Goal: Transaction & Acquisition: Purchase product/service

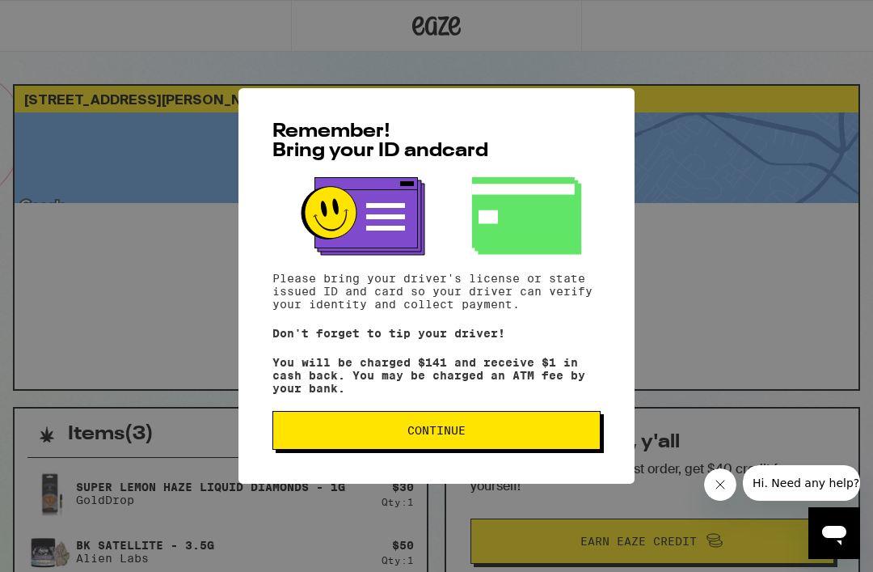
click at [491, 436] on span "Continue" at bounding box center [436, 430] width 301 height 11
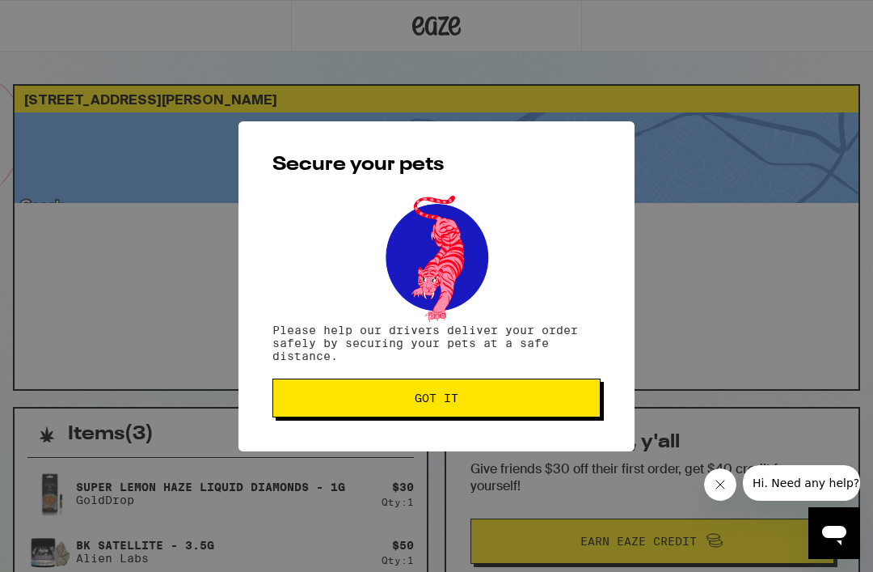
click at [510, 394] on button "Got it" at bounding box center [437, 397] width 328 height 39
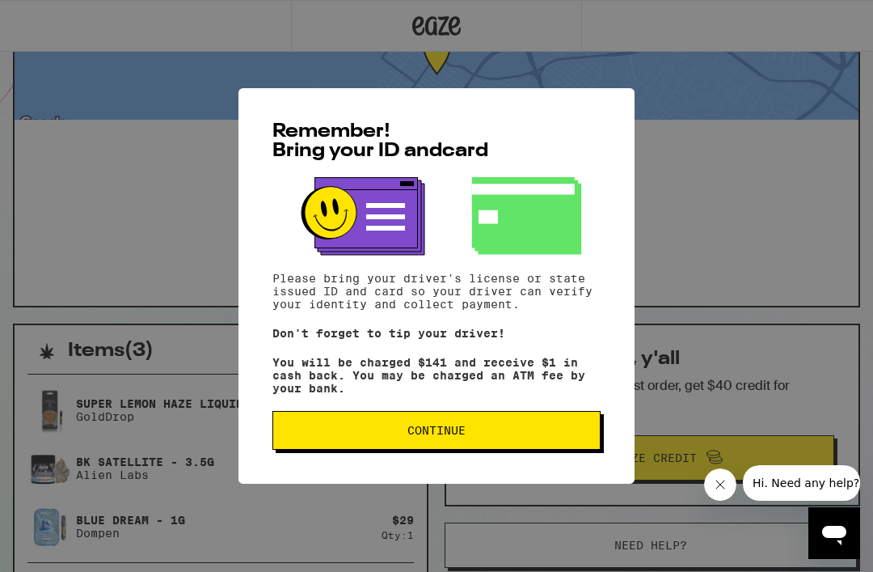
click at [495, 416] on div "Remember! Bring your ID and card Please bring your driver's license or state is…" at bounding box center [437, 285] width 396 height 395
click at [446, 450] on button "Continue" at bounding box center [437, 430] width 328 height 39
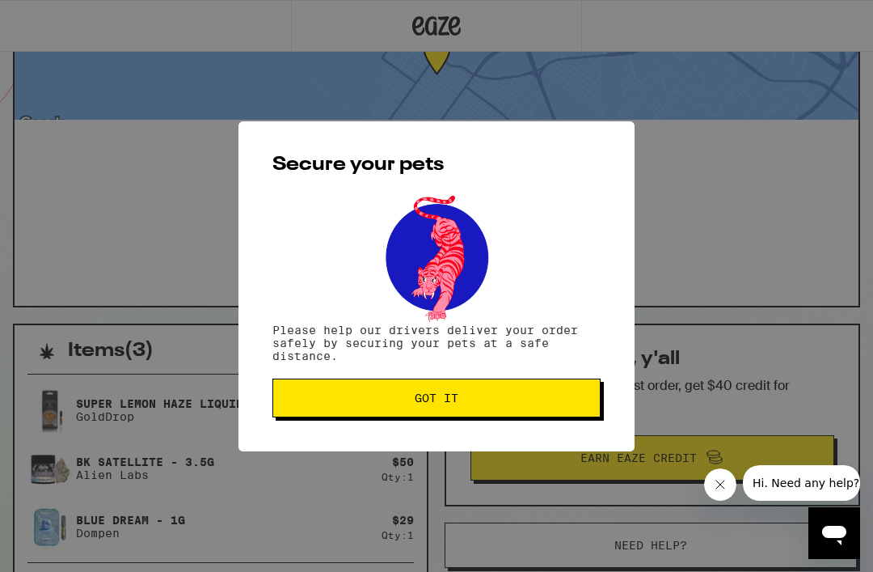
click at [459, 396] on span "Got it" at bounding box center [436, 397] width 301 height 11
